Goal: Information Seeking & Learning: Learn about a topic

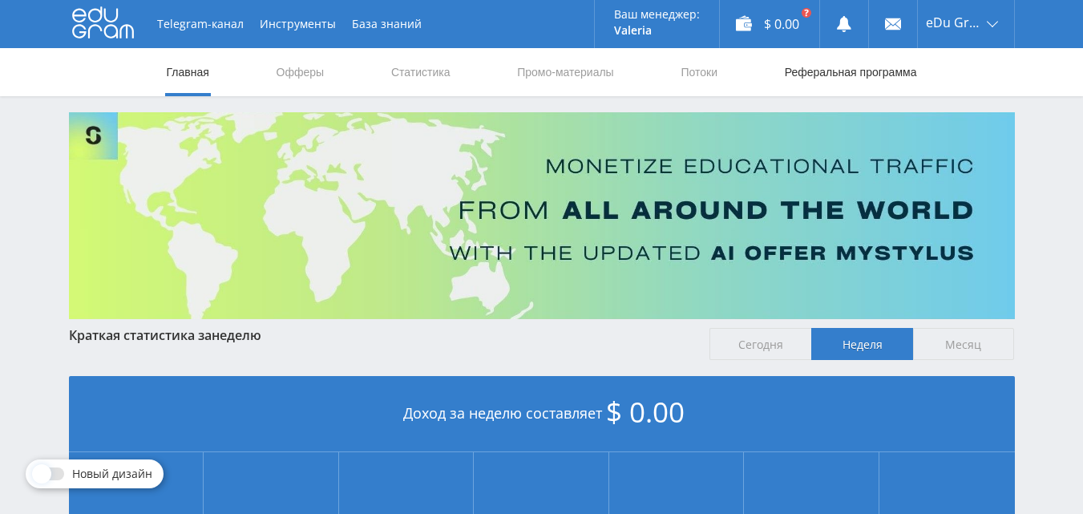
click at [824, 74] on link "Реферальная программа" at bounding box center [851, 72] width 136 height 48
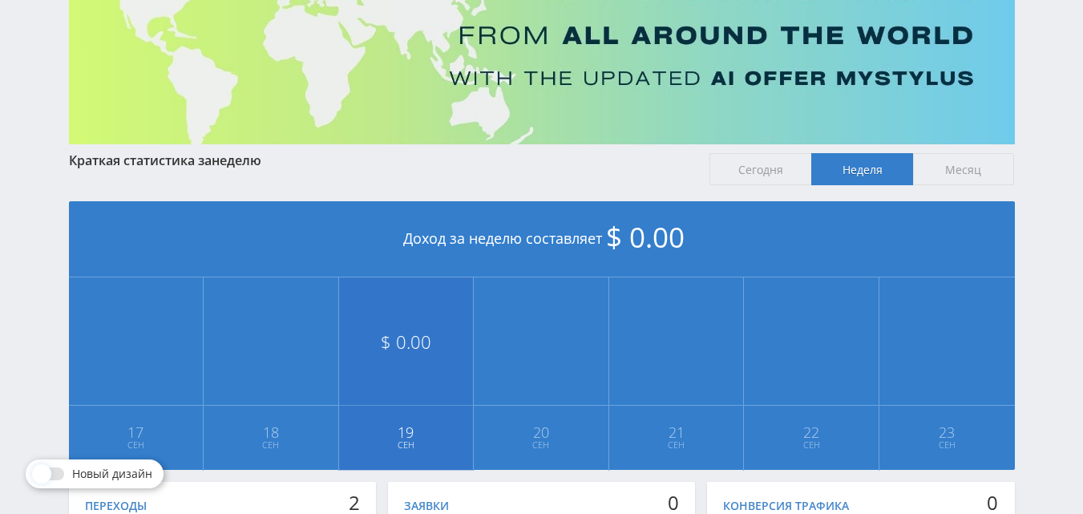
scroll to position [438, 0]
